Goal: Book appointment/travel/reservation

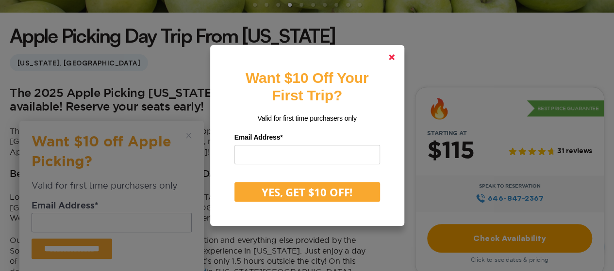
click at [395, 56] on polygon at bounding box center [392, 57] width 6 height 6
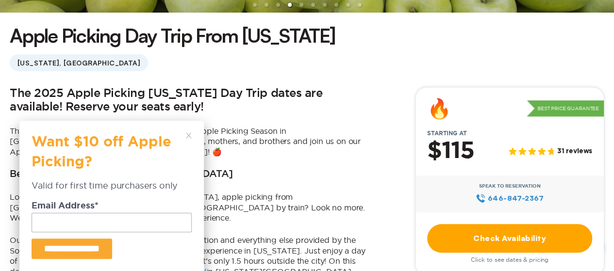
click at [186, 136] on icon at bounding box center [189, 136] width 6 height 6
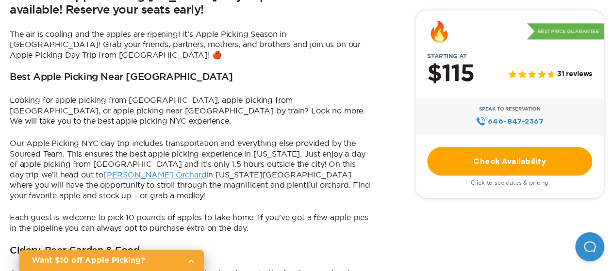
scroll to position [388, 0]
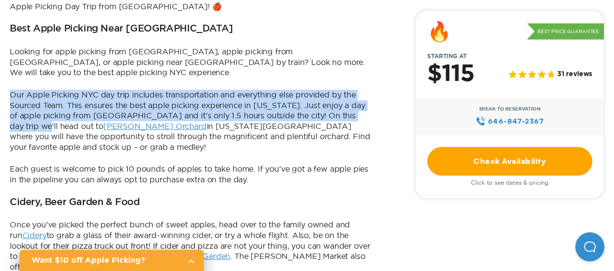
drag, startPoint x: 6, startPoint y: 71, endPoint x: 5, endPoint y: 108, distance: 36.9
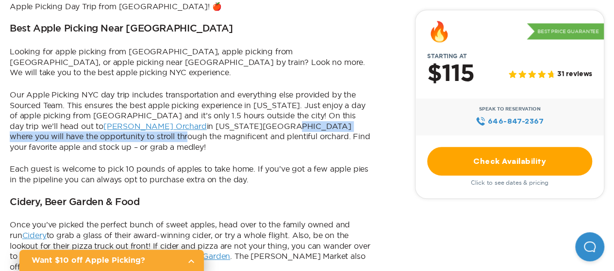
drag, startPoint x: 28, startPoint y: 121, endPoint x: 157, endPoint y: 108, distance: 129.2
click at [157, 108] on p "Our Apple Picking NYC day trip includes transportation and everything else prov…" at bounding box center [191, 121] width 362 height 63
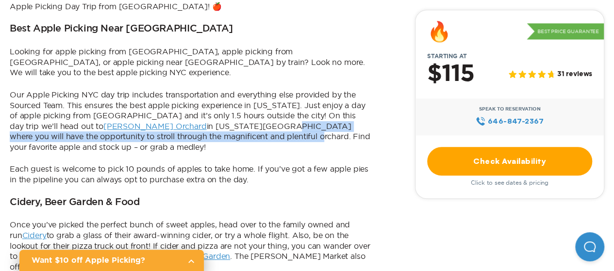
drag, startPoint x: 154, startPoint y: 107, endPoint x: 154, endPoint y: 115, distance: 7.3
click at [154, 115] on p "Our Apple Picking NYC day trip includes transportation and everything else prov…" at bounding box center [191, 121] width 362 height 63
click at [156, 116] on p "Our Apple Picking NYC day trip includes transportation and everything else prov…" at bounding box center [191, 121] width 362 height 63
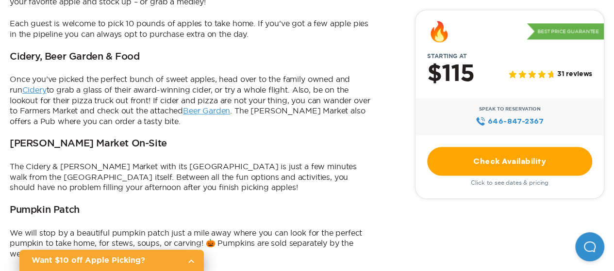
scroll to position [582, 0]
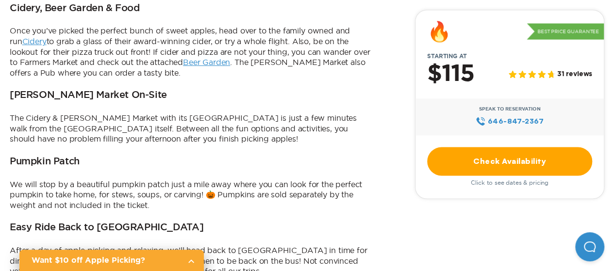
click at [53, 113] on p "The Cidery & [PERSON_NAME] Market with its [GEOGRAPHIC_DATA] is just a few minu…" at bounding box center [191, 129] width 362 height 32
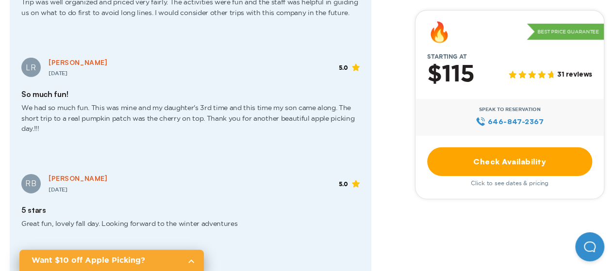
scroll to position [1650, 0]
